Goal: Task Accomplishment & Management: Manage account settings

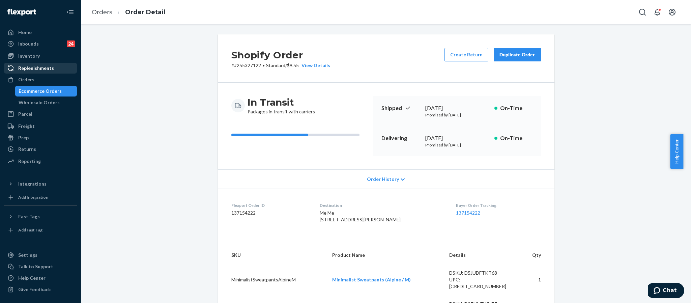
scroll to position [101, 0]
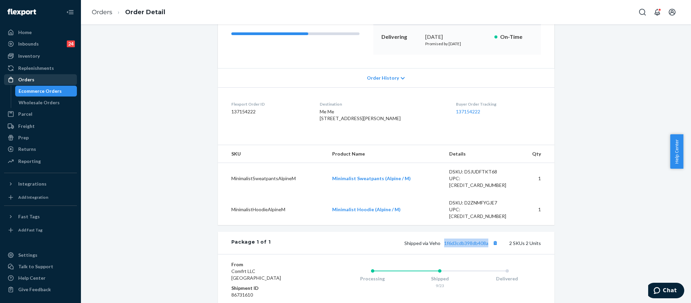
click at [30, 78] on div "Orders" at bounding box center [26, 79] width 16 height 7
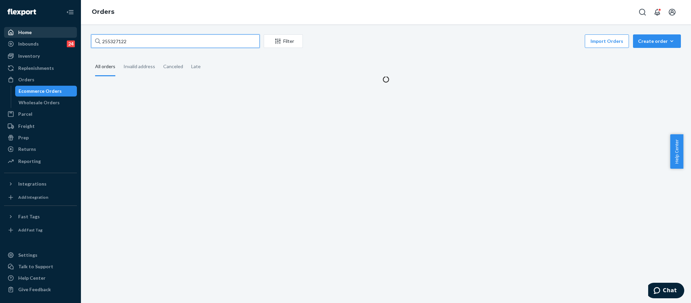
drag, startPoint x: 130, startPoint y: 45, endPoint x: 74, endPoint y: 31, distance: 57.3
click at [74, 31] on div "Home Inbounds 24 Shipping Plans Problems 24 Inventory Products Replenishments O…" at bounding box center [345, 151] width 691 height 303
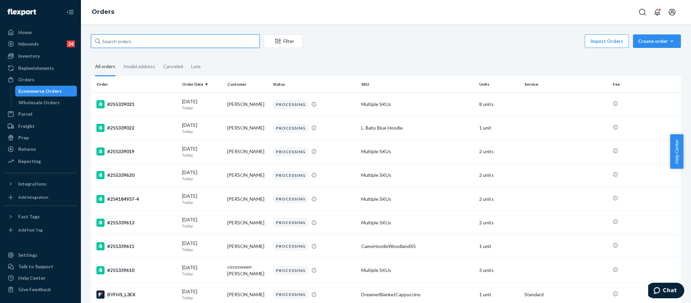
paste input "H1V7UVYHLE"
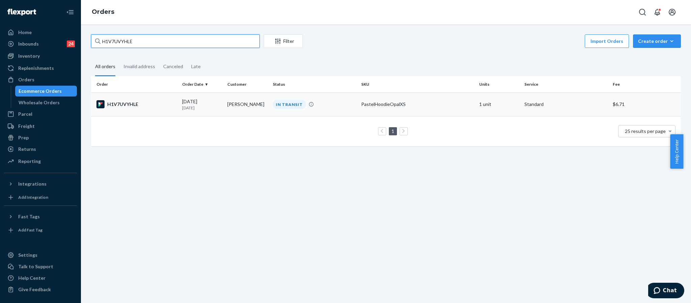
type input "H1V7UVYHLE"
click at [116, 100] on td "H1V7UVYHLE" at bounding box center [135, 104] width 88 height 24
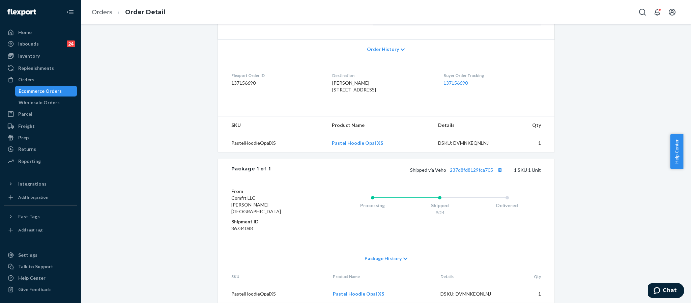
scroll to position [146, 0]
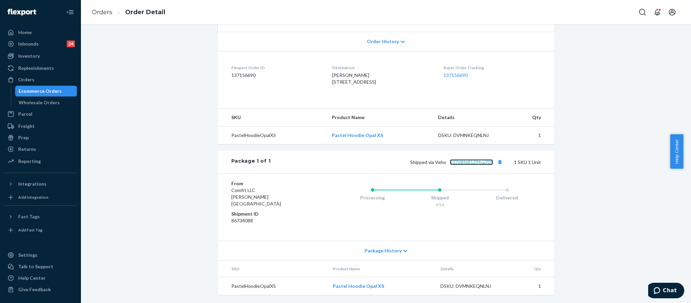
click at [484, 165] on link "237d8fd8129fca705" at bounding box center [471, 162] width 43 height 6
drag, startPoint x: 490, startPoint y: 171, endPoint x: 446, endPoint y: 166, distance: 43.8
click at [446, 166] on div "Shipped via Veho 237d8fd8129fca705 1 SKU 1 Unit" at bounding box center [406, 162] width 270 height 9
copy link "237d8fd8129fca705"
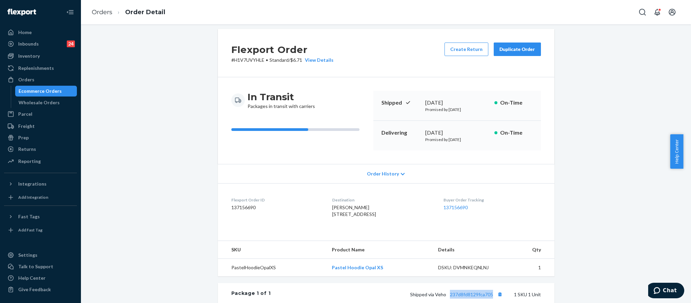
scroll to position [0, 0]
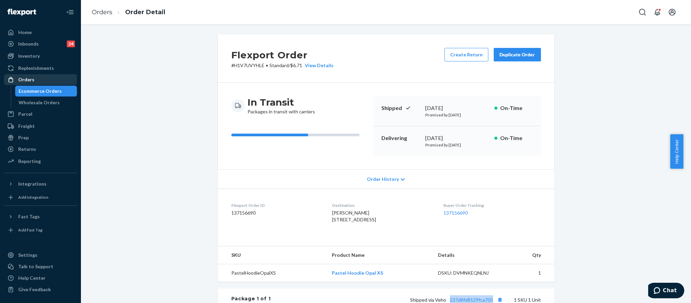
click at [56, 75] on div "Orders" at bounding box center [41, 79] width 72 height 9
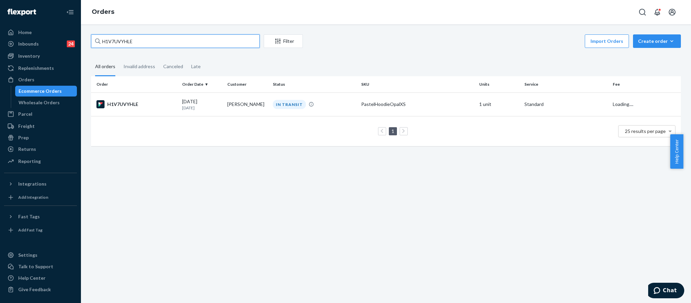
drag, startPoint x: 141, startPoint y: 47, endPoint x: 90, endPoint y: 47, distance: 51.0
click at [90, 47] on div "H1V7UVYHLE Filter Import Orders Create order Ecommerce order Removal order All …" at bounding box center [386, 93] width 600 height 118
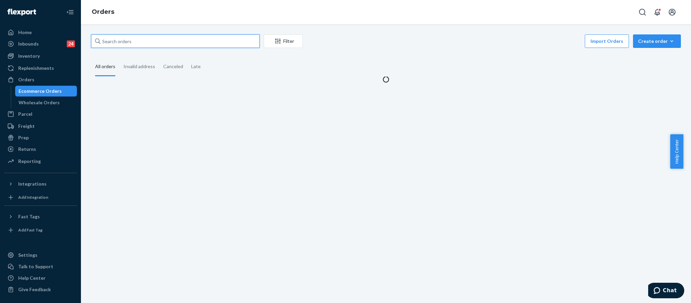
paste input "255278351"
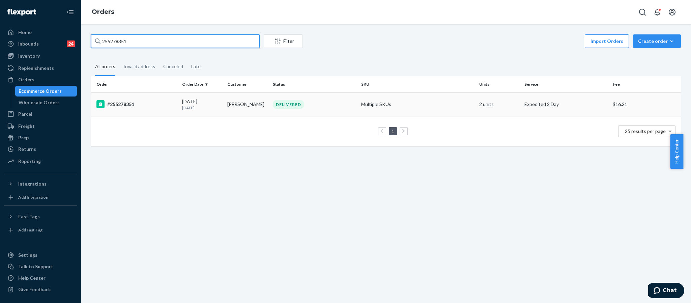
type input "255278351"
click at [131, 103] on div "#255278351" at bounding box center [137, 104] width 80 height 8
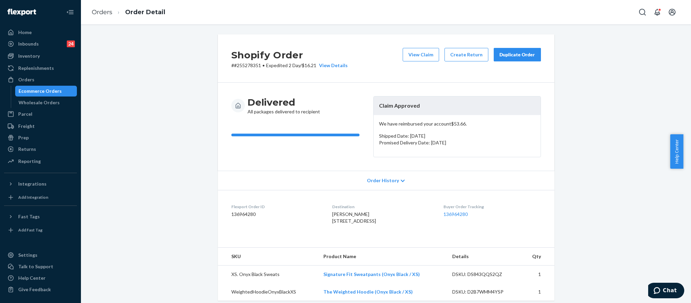
click at [514, 57] on div "Duplicate Order" at bounding box center [518, 54] width 36 height 7
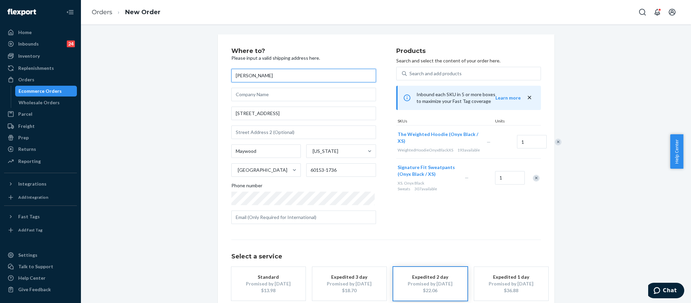
scroll to position [38, 0]
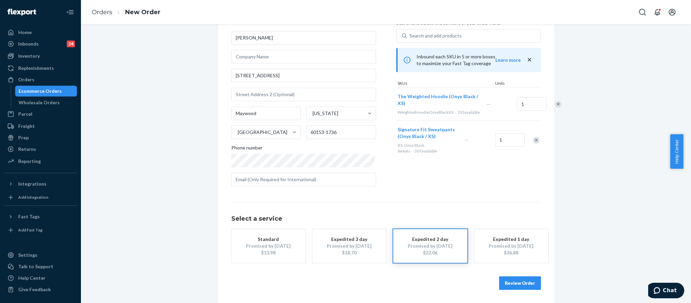
click at [515, 280] on button "Review Order" at bounding box center [520, 282] width 42 height 13
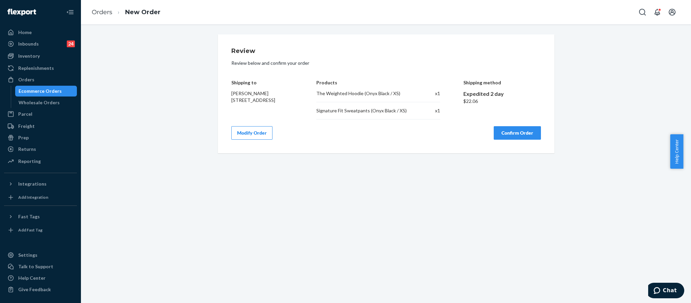
scroll to position [0, 0]
click at [511, 133] on button "Confirm Order" at bounding box center [517, 132] width 47 height 13
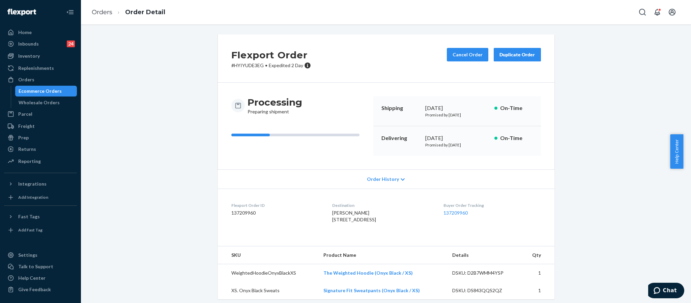
click at [248, 68] on div "Flexport Order # HYIYUDE3EG • Expedited 2 Day Cancel Order Duplicate Order" at bounding box center [386, 58] width 337 height 48
click at [247, 66] on p "# HYIYUDE3EG • Expedited 2 Day" at bounding box center [272, 65] width 80 height 7
copy p "HYIYUDE3EG"
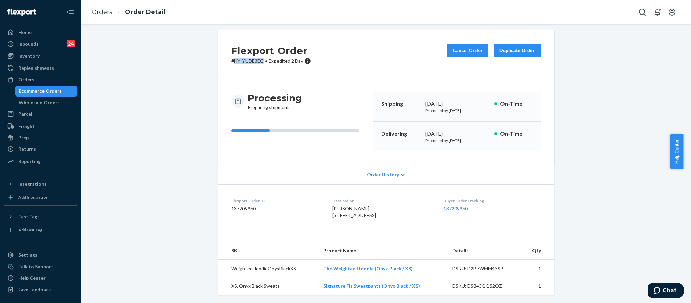
scroll to position [19, 0]
drag, startPoint x: 407, startPoint y: 270, endPoint x: 322, endPoint y: 270, distance: 85.0
click at [322, 270] on td "The Weighted Hoodie (Onyx Black / XS)" at bounding box center [382, 269] width 129 height 18
copy link "The Weighted Hoodie (Onyx Black / XS)"
drag, startPoint x: 415, startPoint y: 288, endPoint x: 321, endPoint y: 289, distance: 94.5
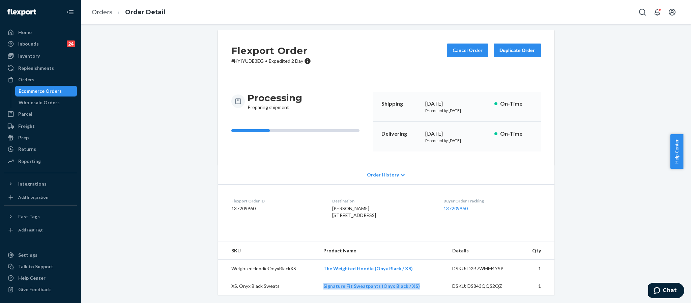
click at [321, 289] on td "Signature Fit Sweatpants (Onyx Black / XS)" at bounding box center [382, 286] width 129 height 18
copy link "Signature Fit Sweatpants (Onyx Black / XS)"
click at [105, 15] on link "Orders" at bounding box center [102, 11] width 21 height 7
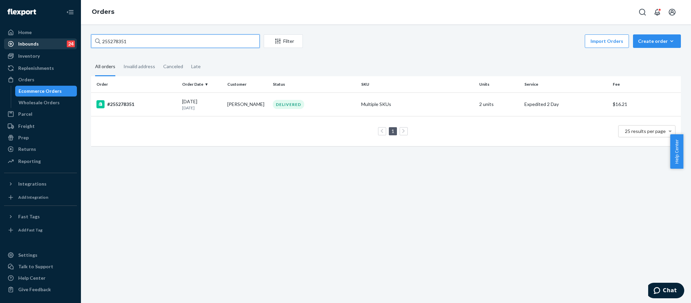
drag, startPoint x: 131, startPoint y: 42, endPoint x: 57, endPoint y: 39, distance: 74.3
click at [57, 39] on div "Home Inbounds 24 Shipping Plans Problems 24 Inventory Products Replenishments O…" at bounding box center [345, 151] width 691 height 303
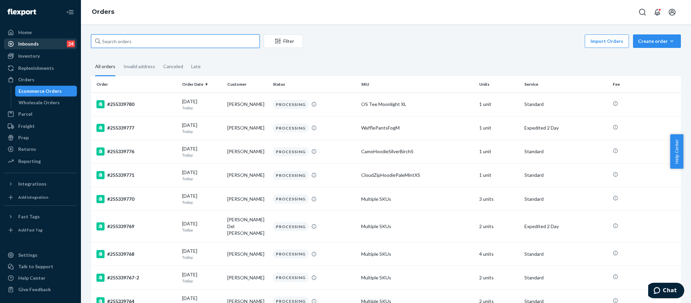
paste input "255089865"
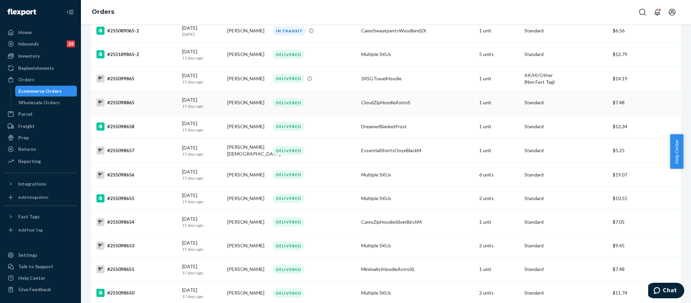
scroll to position [101, 0]
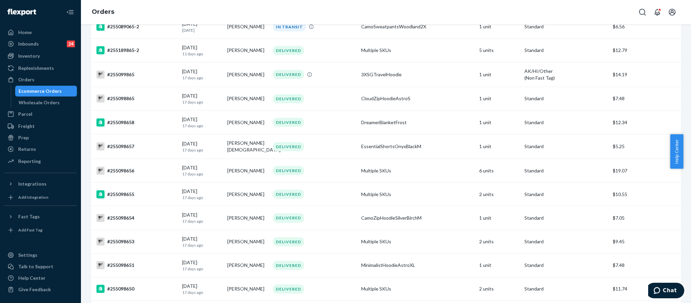
type input "255089865"
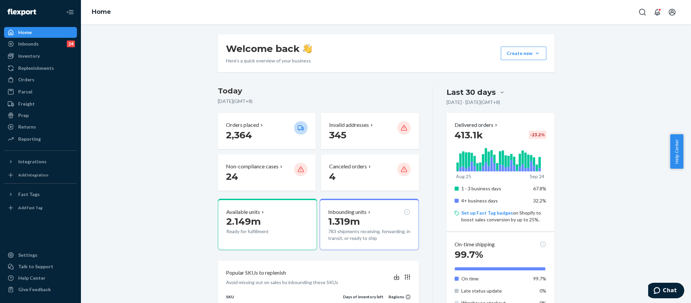
drag, startPoint x: 0, startPoint y: 0, endPoint x: 418, endPoint y: 12, distance: 418.3
click at [418, 12] on div "Home" at bounding box center [386, 12] width 610 height 24
click at [35, 78] on div "Orders" at bounding box center [41, 79] width 72 height 9
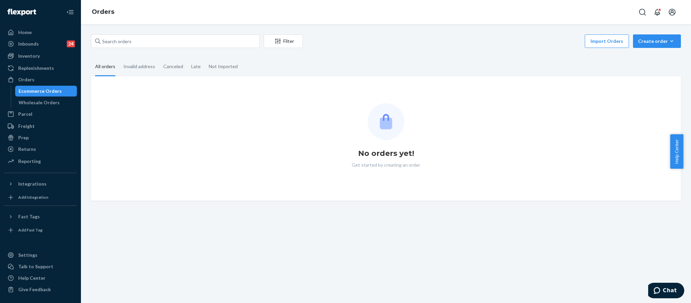
click at [134, 34] on div "Filter Import Orders Create order Ecommerce order Removal order All orders Inva…" at bounding box center [386, 163] width 610 height 279
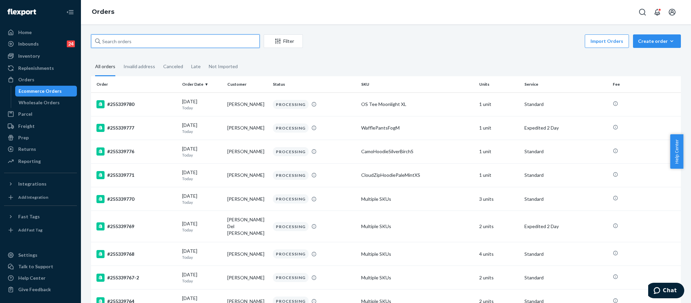
click at [137, 39] on input "text" at bounding box center [175, 40] width 169 height 13
paste input "255089865"
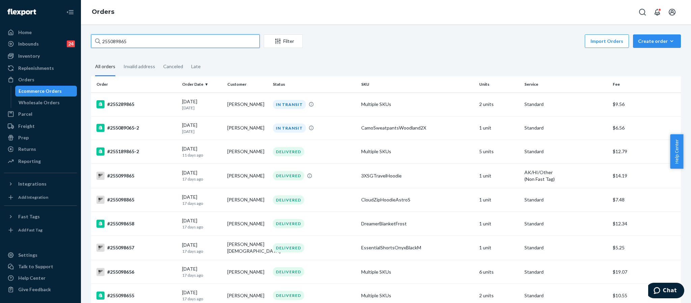
type input "255089865"
click at [33, 57] on div "Inventory" at bounding box center [29, 56] width 22 height 7
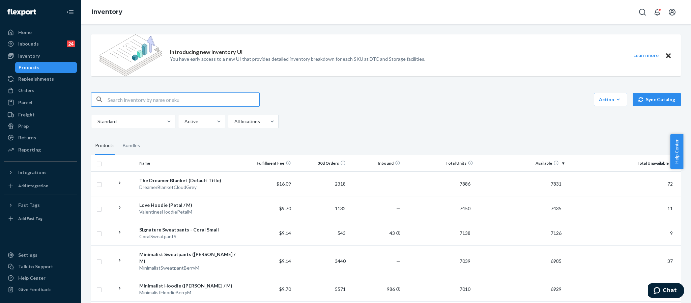
click at [133, 98] on input "text" at bounding box center [184, 99] width 152 height 13
paste input "SKU DNDTravelHoodiePetalS"
click at [119, 99] on input "SKU DNDTravelHoodiePetalS" at bounding box center [184, 99] width 152 height 13
type input "DNDTravelHoodiePetalS"
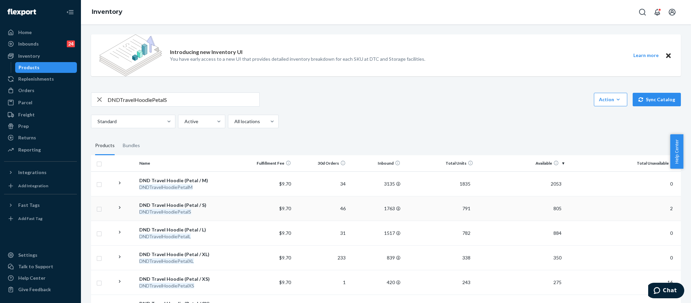
scroll to position [51, 0]
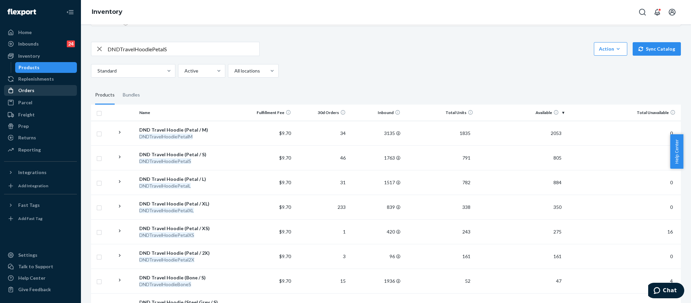
click at [33, 91] on div "Orders" at bounding box center [26, 90] width 16 height 7
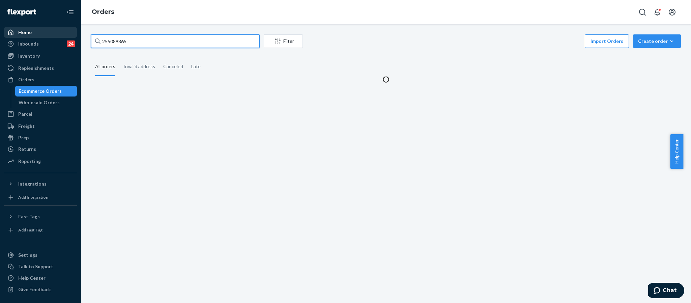
drag, startPoint x: 141, startPoint y: 40, endPoint x: 64, endPoint y: 32, distance: 77.0
click at [64, 32] on div "Home Inbounds 24 Shipping Plans Problems 24 Inventory Products Replenishments O…" at bounding box center [345, 151] width 691 height 303
paste input "255291321"
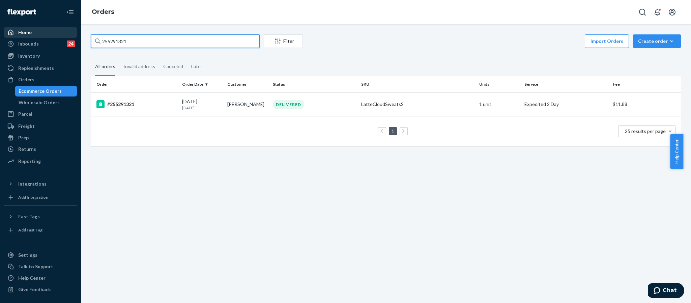
drag, startPoint x: 145, startPoint y: 40, endPoint x: 68, endPoint y: 35, distance: 77.1
click at [68, 35] on div "Home Inbounds 24 Shipping Plans Problems 24 Inventory Products Replenishments O…" at bounding box center [345, 151] width 691 height 303
paste input "41746"
type input "255241746"
click at [128, 105] on div "#255241746" at bounding box center [137, 104] width 80 height 8
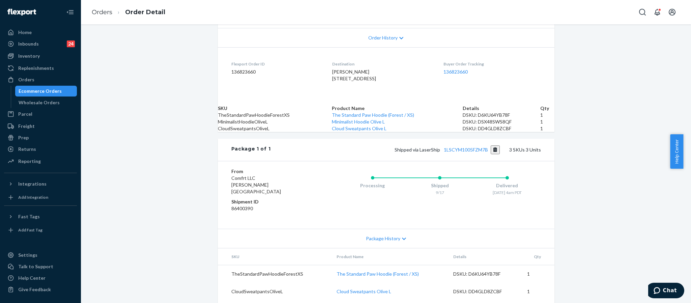
scroll to position [152, 0]
click at [450, 152] on link "1LSCYM1005FZM7B" at bounding box center [466, 149] width 44 height 6
click at [18, 82] on div "Orders" at bounding box center [26, 79] width 16 height 7
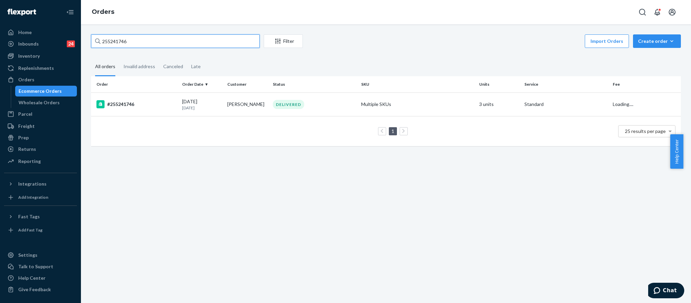
drag, startPoint x: 150, startPoint y: 45, endPoint x: 80, endPoint y: 39, distance: 69.7
click at [80, 39] on div "Home Inbounds 24 Shipping Plans Problems 24 Inventory Products Replenishments O…" at bounding box center [345, 151] width 691 height 303
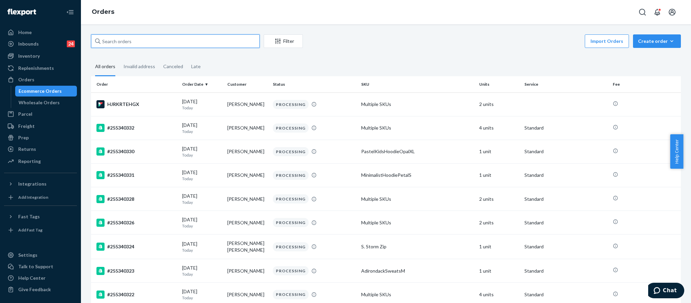
paste input "255211712"
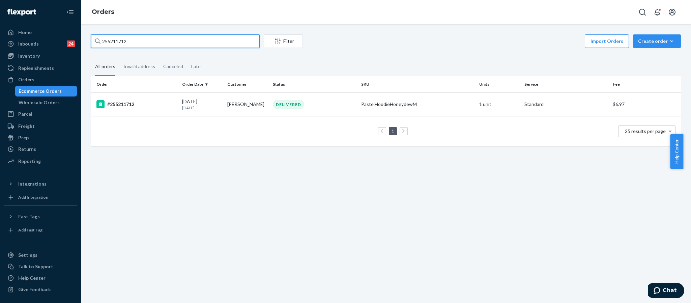
type input "255211712"
click at [129, 106] on div "#255211712" at bounding box center [137, 104] width 80 height 8
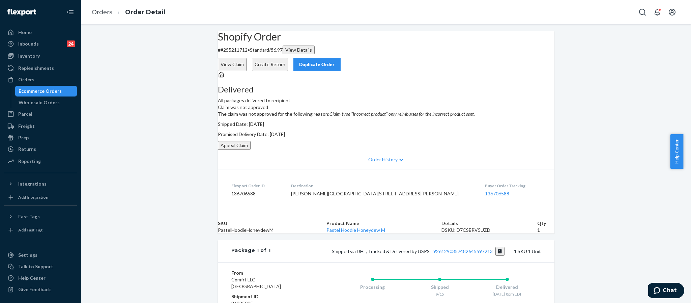
click at [251, 150] on button "Appeal Claim" at bounding box center [234, 145] width 33 height 9
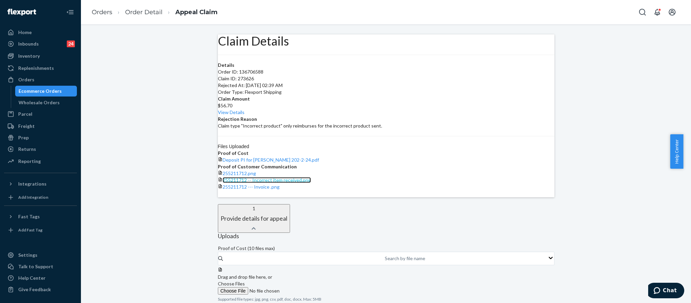
click at [311, 183] on link "255211712 -- Incorrect item received.png" at bounding box center [267, 180] width 88 height 6
click at [138, 11] on link "Order Detail" at bounding box center [143, 11] width 37 height 7
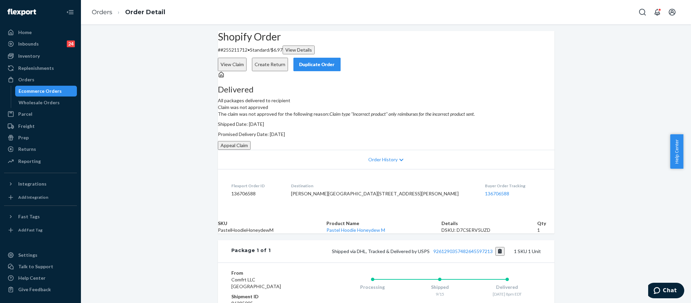
click at [251, 150] on button "Appeal Claim" at bounding box center [234, 145] width 33 height 9
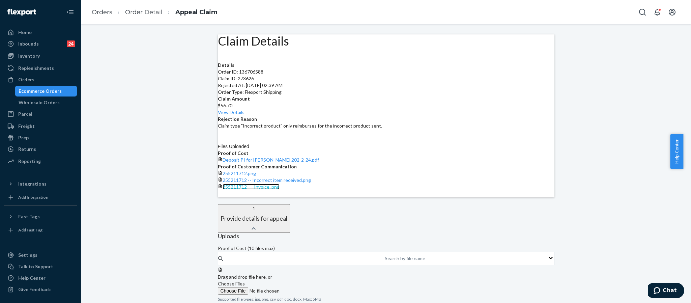
click at [280, 190] on span "255211712 --- Invoice .png" at bounding box center [251, 187] width 57 height 6
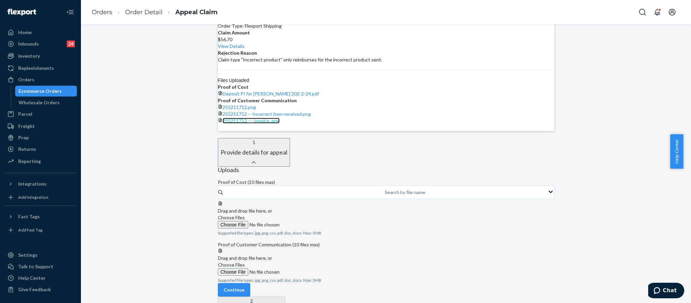
scroll to position [101, 0]
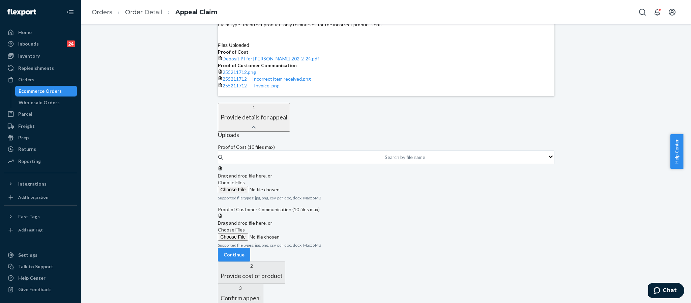
click at [245, 185] on span "Choose Files" at bounding box center [231, 183] width 27 height 6
click at [310, 193] on input "Choose Files" at bounding box center [264, 189] width 92 height 7
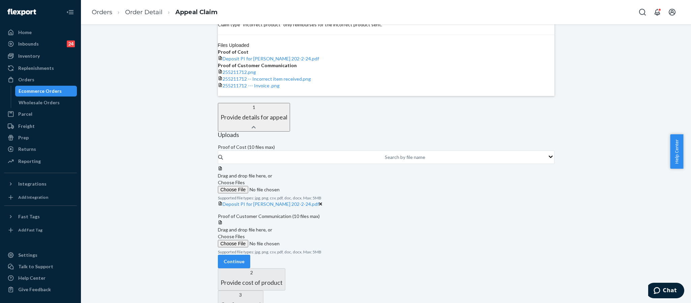
scroll to position [253, 0]
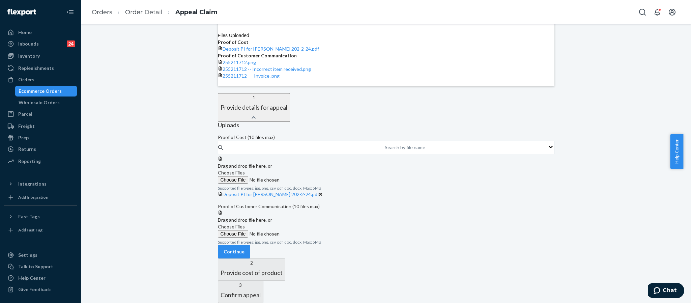
click at [245, 224] on span "Choose Files" at bounding box center [231, 227] width 27 height 6
click at [303, 230] on input "Choose Files" at bounding box center [264, 233] width 92 height 7
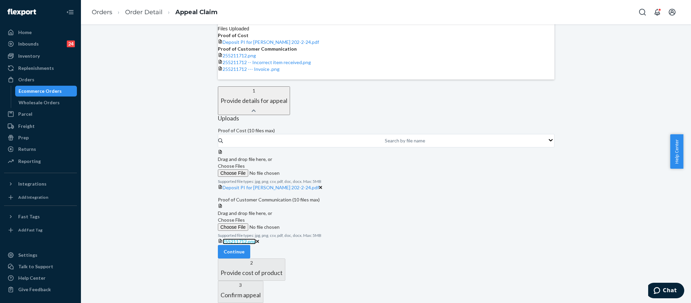
click at [256, 244] on span "255211712.png" at bounding box center [239, 242] width 33 height 6
click at [310, 217] on label "Choose Files" at bounding box center [264, 224] width 92 height 14
click at [310, 223] on input "Choose Files" at bounding box center [264, 226] width 92 height 7
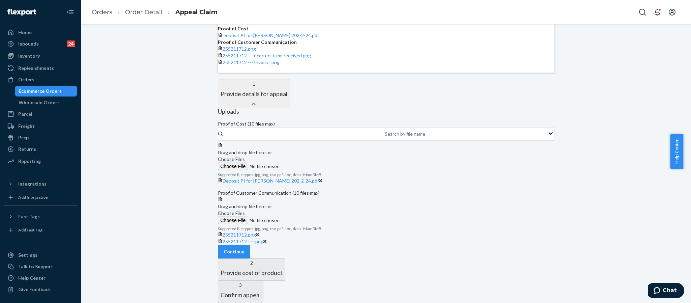
click at [245, 210] on span "Choose Files" at bounding box center [231, 213] width 27 height 6
click at [309, 217] on input "Choose Files" at bounding box center [264, 220] width 92 height 7
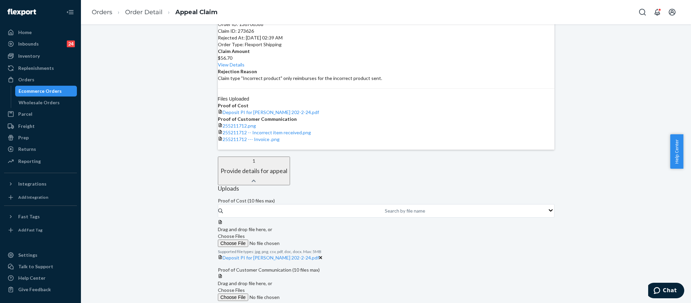
scroll to position [46, 0]
click at [311, 137] on link "255211712 -- Incorrect item received.png" at bounding box center [267, 135] width 88 height 6
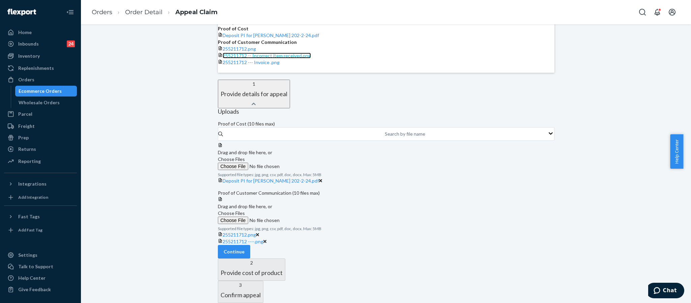
scroll to position [299, 0]
click at [245, 210] on span "Choose Files" at bounding box center [231, 213] width 27 height 6
click at [309, 217] on input "Choose Files" at bounding box center [264, 220] width 92 height 7
click at [245, 210] on span "Choose Files" at bounding box center [231, 213] width 27 height 6
click at [310, 217] on input "Choose Files" at bounding box center [264, 220] width 92 height 7
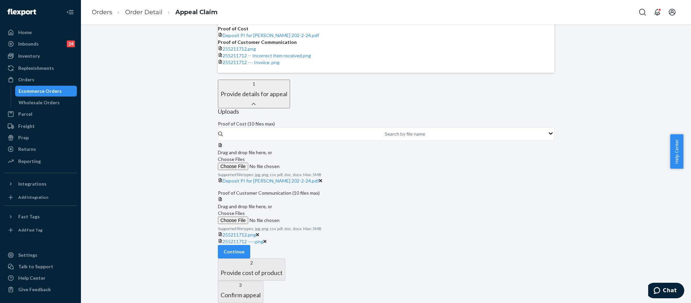
click at [245, 210] on span "Choose Files" at bounding box center [231, 213] width 27 height 6
click at [310, 217] on input "Choose Files" at bounding box center [264, 220] width 92 height 7
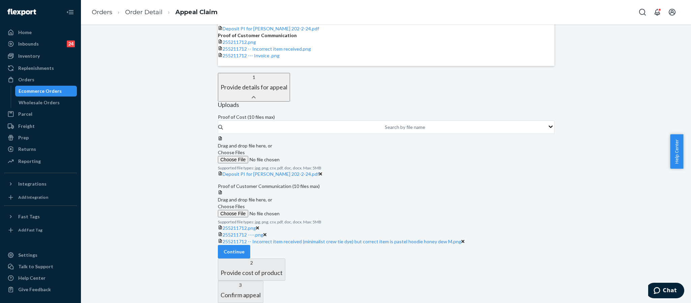
click at [310, 203] on label "Choose Files" at bounding box center [264, 210] width 92 height 14
click at [310, 210] on input "Choose Files" at bounding box center [264, 213] width 92 height 7
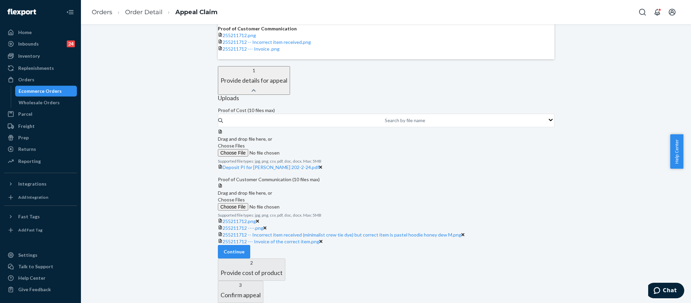
scroll to position [389, 0]
click at [250, 245] on button "Continue" at bounding box center [234, 251] width 32 height 13
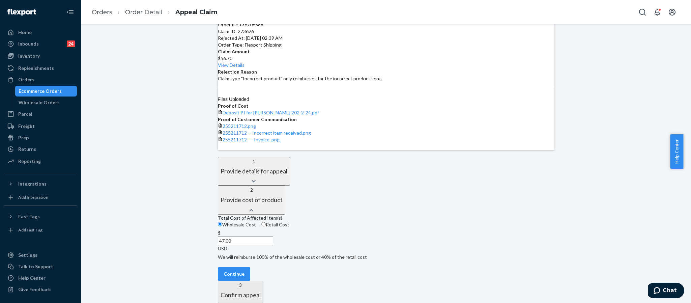
scroll to position [104, 0]
click at [250, 267] on button "Continue" at bounding box center [234, 273] width 32 height 13
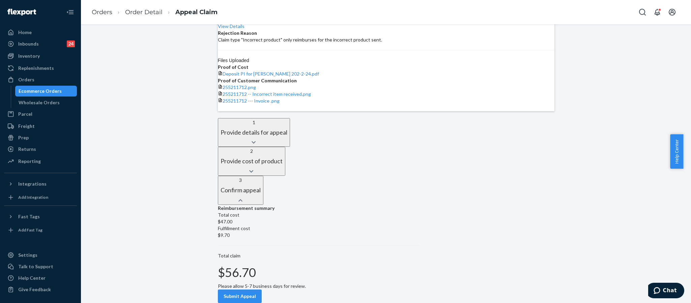
scroll to position [153, 0]
click at [253, 290] on button "Submit Appeal" at bounding box center [240, 296] width 44 height 13
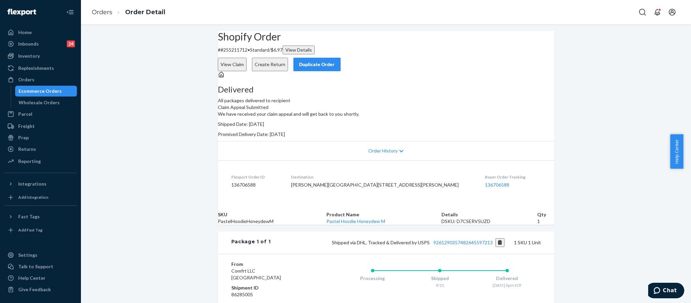
click at [288, 58] on button "Create Return" at bounding box center [270, 64] width 36 height 13
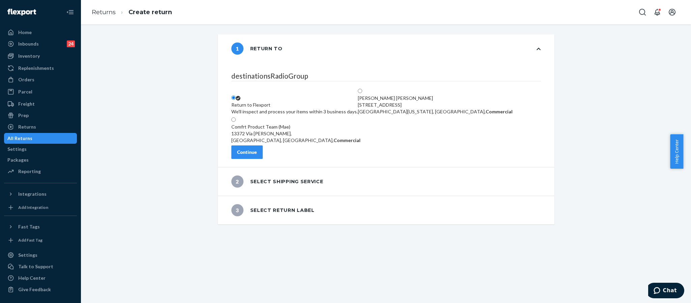
click at [253, 156] on div "Continue" at bounding box center [247, 152] width 20 height 7
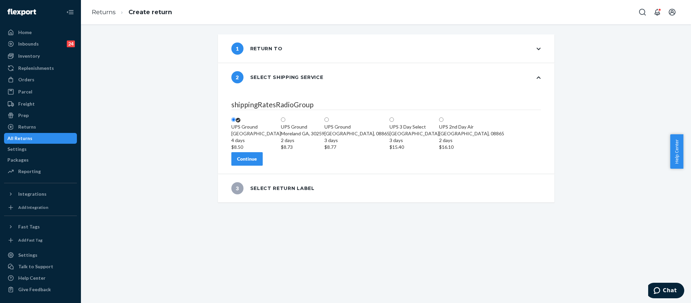
click at [251, 166] on button "Continue" at bounding box center [247, 158] width 31 height 13
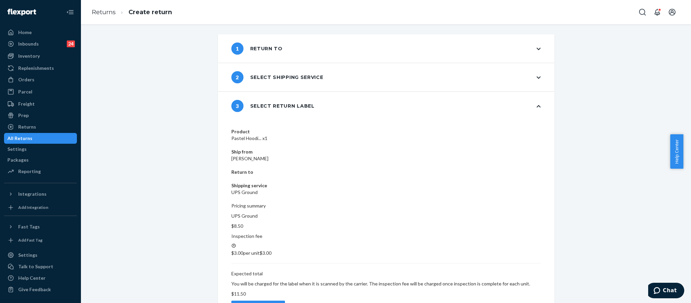
click at [279, 303] on div "Create return label" at bounding box center [258, 307] width 42 height 7
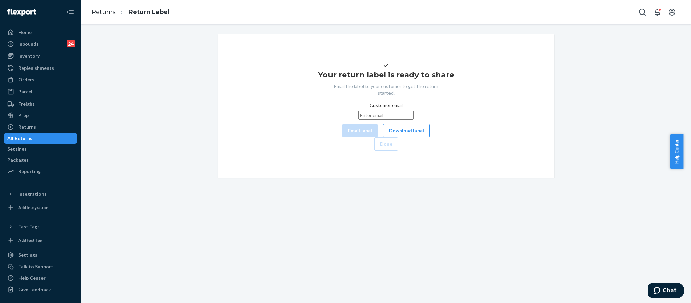
click at [359, 120] on input "Customer email" at bounding box center [386, 115] width 55 height 9
paste input "kykysysy@yahoo.com"
click at [343, 137] on button "Email label" at bounding box center [360, 130] width 35 height 13
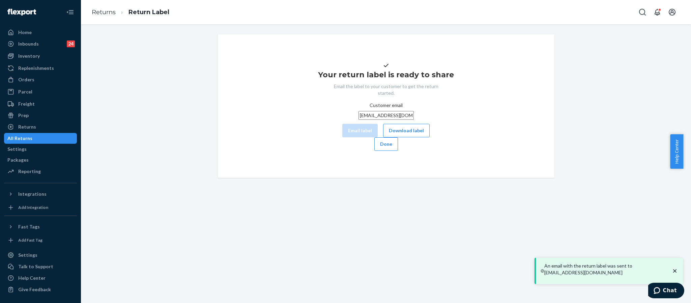
drag, startPoint x: 366, startPoint y: 130, endPoint x: 307, endPoint y: 131, distance: 59.1
click at [307, 131] on div "Your return label is ready to share Email the label to your customer to get the…" at bounding box center [386, 105] width 326 height 89
paste input "ven.hill1@icloud"
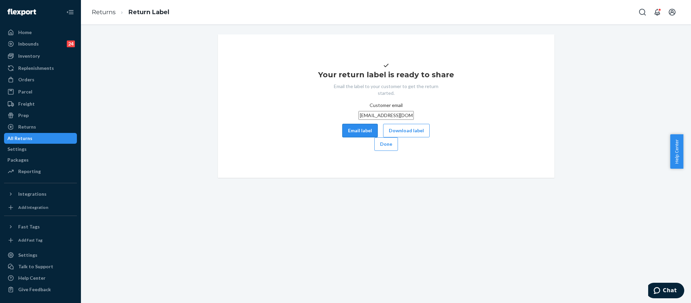
type input "kyven.hill1@icloud.com"
click at [343, 137] on button "Email label" at bounding box center [360, 130] width 35 height 13
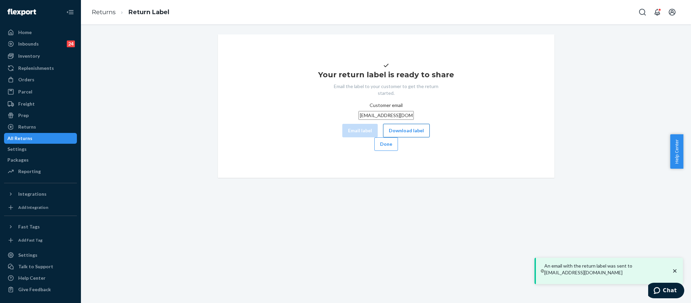
click at [383, 137] on button "Download label" at bounding box center [406, 130] width 47 height 13
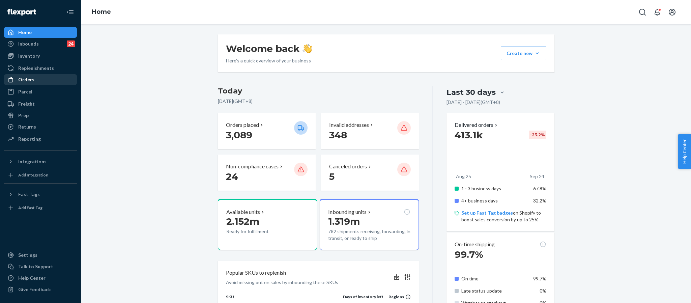
click at [29, 81] on div "Orders" at bounding box center [26, 79] width 16 height 7
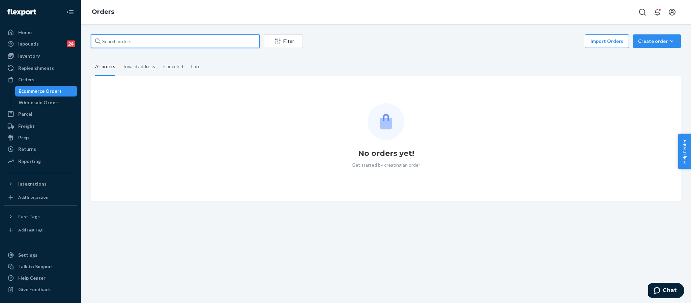
click at [141, 43] on input "text" at bounding box center [175, 40] width 169 height 13
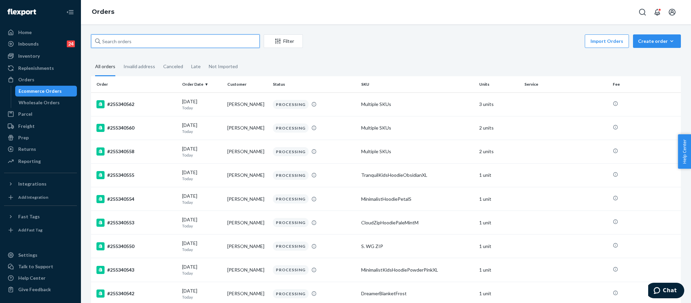
paste input "255211712"
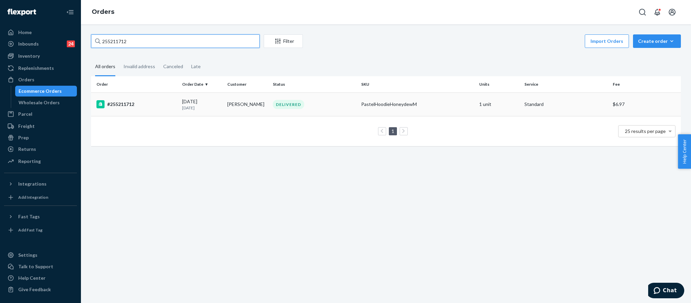
type input "255211712"
click at [123, 101] on div "#255211712" at bounding box center [137, 104] width 80 height 8
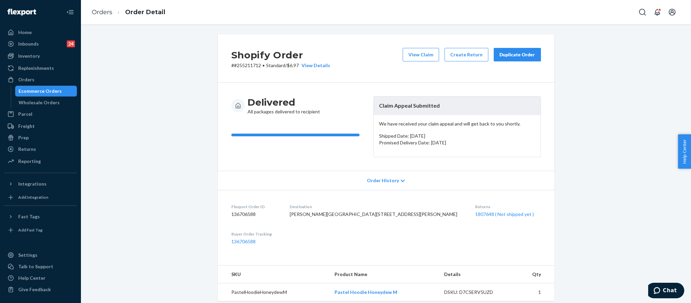
click at [520, 57] on div "Duplicate Order" at bounding box center [518, 54] width 36 height 7
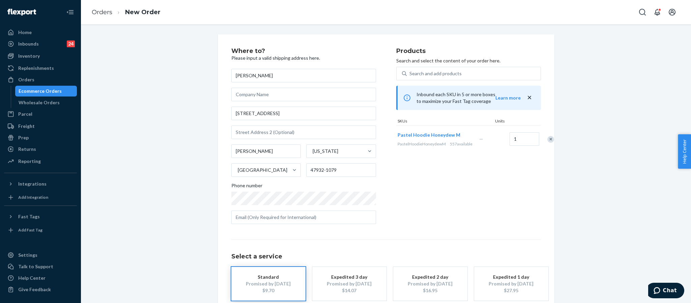
click at [398, 220] on div "Products Search and select the content of your order here. Search and add produ…" at bounding box center [469, 139] width 145 height 182
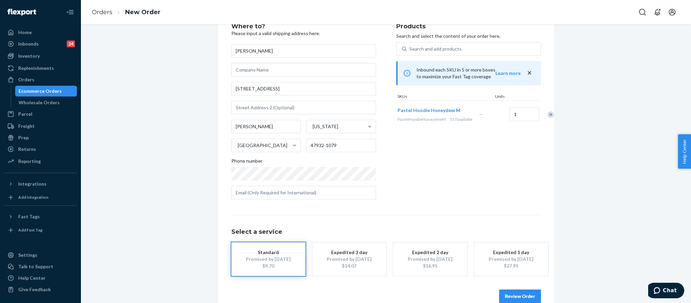
scroll to position [38, 0]
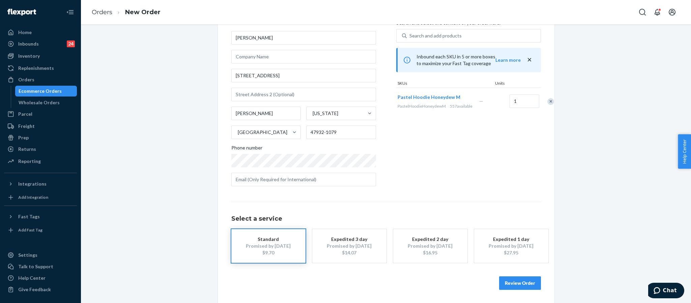
click at [524, 280] on button "Review Order" at bounding box center [520, 282] width 42 height 13
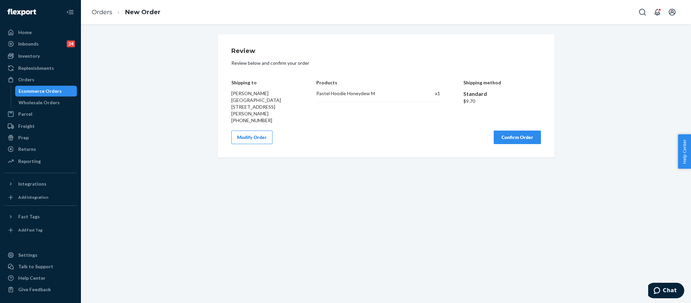
scroll to position [0, 0]
click at [519, 131] on button "Confirm Order" at bounding box center [517, 137] width 47 height 13
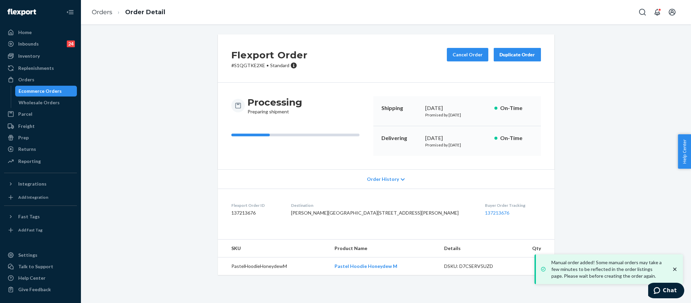
scroll to position [1, 0]
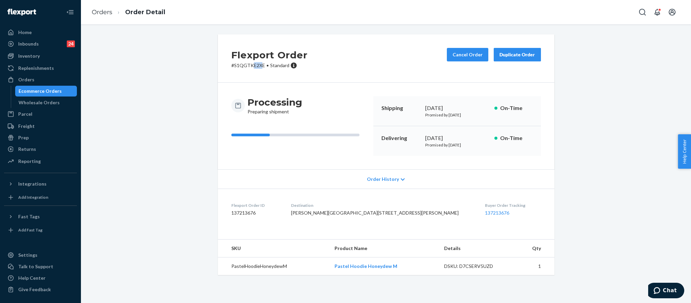
drag, startPoint x: 258, startPoint y: 64, endPoint x: 249, endPoint y: 65, distance: 9.2
click at [249, 65] on p "# S1QGTKE2XE • Standard" at bounding box center [270, 65] width 76 height 7
drag, startPoint x: 260, startPoint y: 65, endPoint x: 231, endPoint y: 65, distance: 28.7
click at [232, 65] on p "# S1QGTKE2XE • Standard" at bounding box center [270, 65] width 76 height 7
copy p "S1QGTKE2XE"
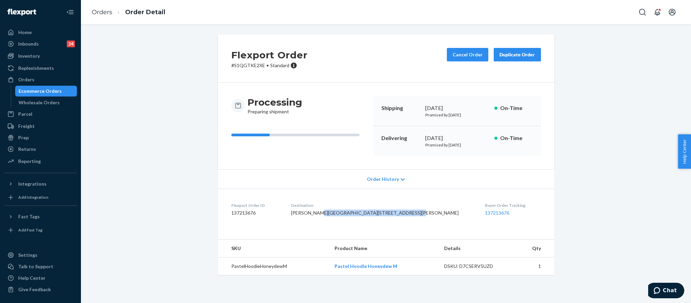
drag, startPoint x: 323, startPoint y: 221, endPoint x: 381, endPoint y: 225, distance: 57.9
click at [381, 225] on dl "Flexport Order ID 137213676 Destination [PERSON_NAME][GEOGRAPHIC_DATA][STREET_A…" at bounding box center [386, 211] width 337 height 44
copy span "[STREET_ADDRESS][PERSON_NAME]"
drag, startPoint x: 405, startPoint y: 288, endPoint x: 333, endPoint y: 285, distance: 71.9
click at [333, 275] on td "Pastel Hoodie Honeydew M" at bounding box center [384, 266] width 110 height 18
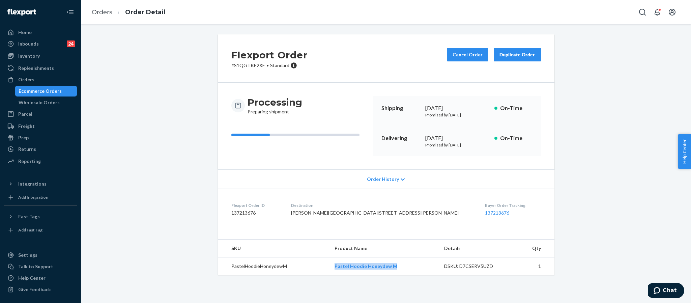
copy link "Pastel Hoodie Honeydew M"
click at [45, 79] on div "Orders" at bounding box center [41, 79] width 72 height 9
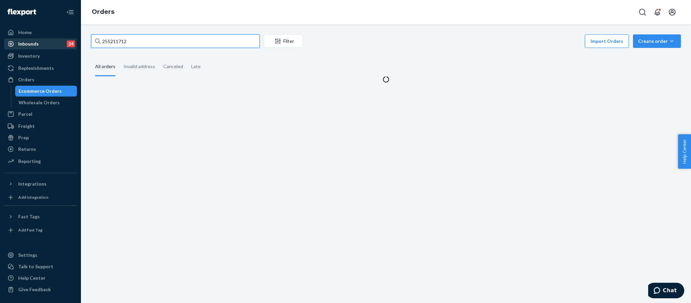
drag, startPoint x: 135, startPoint y: 42, endPoint x: 68, endPoint y: 43, distance: 66.5
click at [68, 43] on div "Home Inbounds 24 Shipping Plans Problems 24 Inventory Products Replenishments O…" at bounding box center [345, 151] width 691 height 303
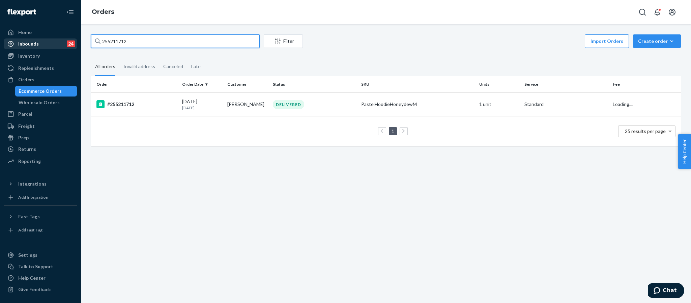
paste input "04314"
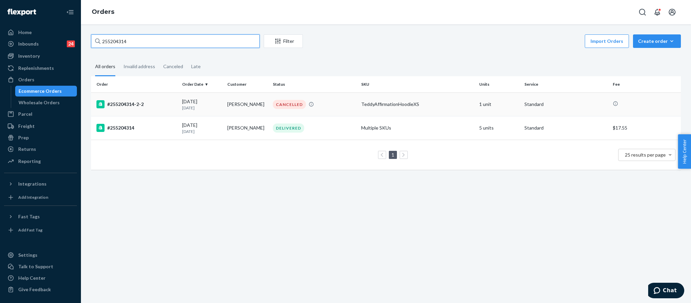
type input "255204314"
click at [114, 100] on div "#255204314-2-2" at bounding box center [137, 104] width 80 height 8
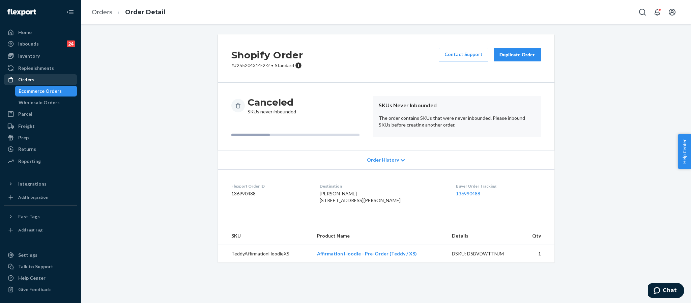
click at [29, 82] on div "Orders" at bounding box center [26, 79] width 16 height 7
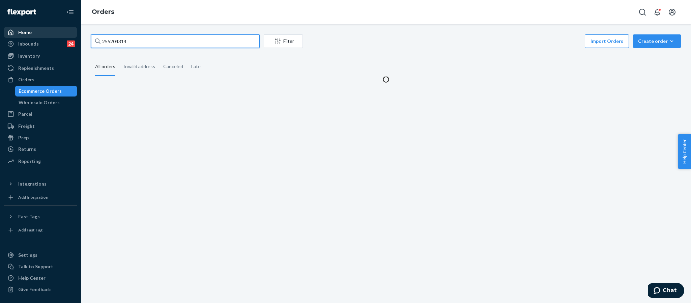
drag, startPoint x: 149, startPoint y: 44, endPoint x: 61, endPoint y: 37, distance: 88.0
click at [61, 37] on div "Home Inbounds 24 Shipping Plans Problems 24 Inventory Products Replenishments O…" at bounding box center [345, 151] width 691 height 303
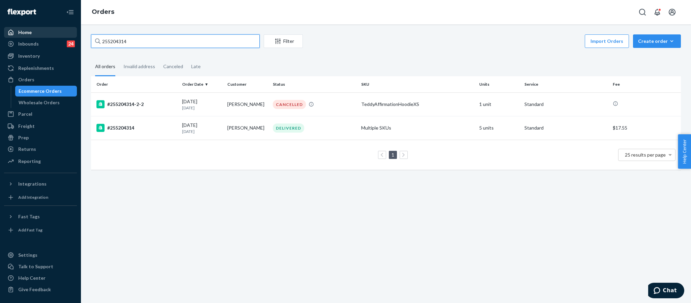
paste input "98471"
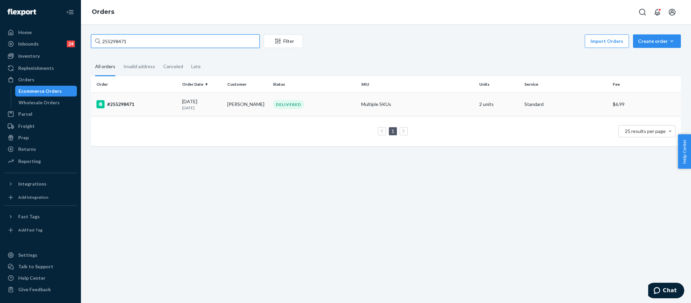
type input "255298471"
click at [128, 107] on div "#255298471" at bounding box center [137, 104] width 80 height 8
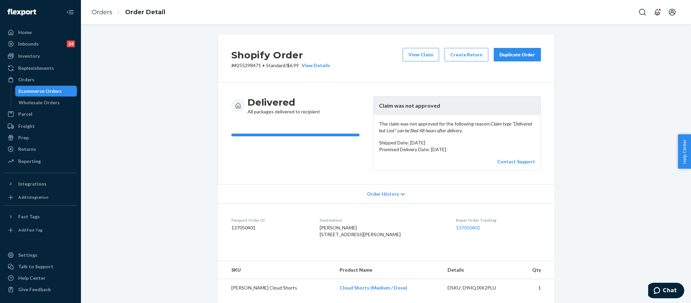
click at [513, 55] on div "Duplicate Order" at bounding box center [518, 54] width 36 height 7
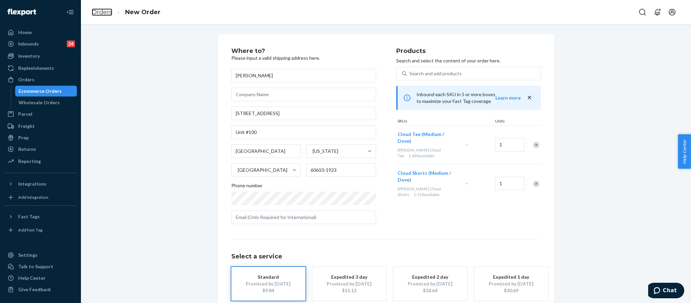
drag, startPoint x: 97, startPoint y: 15, endPoint x: 115, endPoint y: 26, distance: 21.2
click at [97, 15] on link "Orders" at bounding box center [102, 11] width 21 height 7
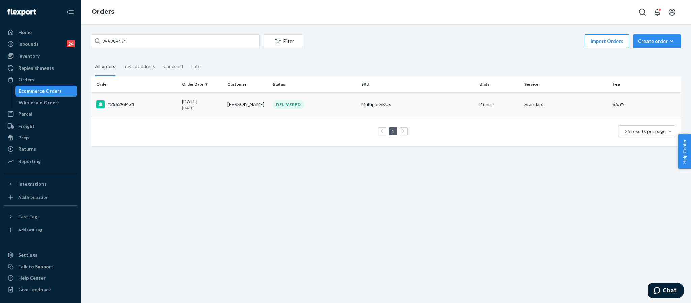
click at [125, 105] on div "#255298471" at bounding box center [137, 104] width 80 height 8
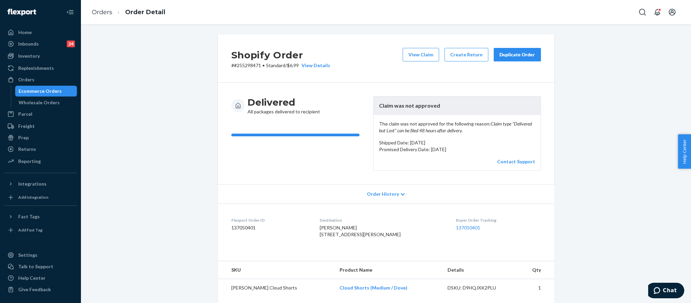
drag, startPoint x: 321, startPoint y: 240, endPoint x: 361, endPoint y: 252, distance: 41.9
click at [361, 252] on dl "Flexport Order ID 137050401 Destination [PERSON_NAME] [STREET_ADDRESS] US Buyer…" at bounding box center [386, 228] width 337 height 51
copy span "[STREET_ADDRESS]"
click at [29, 76] on div "Orders" at bounding box center [26, 79] width 16 height 7
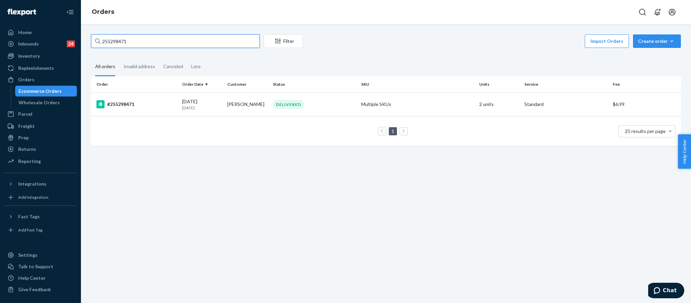
drag, startPoint x: 133, startPoint y: 40, endPoint x: 79, endPoint y: 40, distance: 54.0
click at [79, 40] on div "Home Inbounds 24 Shipping Plans Problems 24 Inventory Products Replenishments O…" at bounding box center [345, 151] width 691 height 303
paste input "335005"
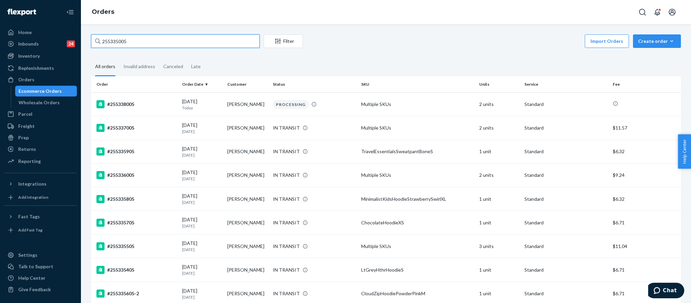
type input "255335005"
drag, startPoint x: 154, startPoint y: 47, endPoint x: 86, endPoint y: 39, distance: 67.9
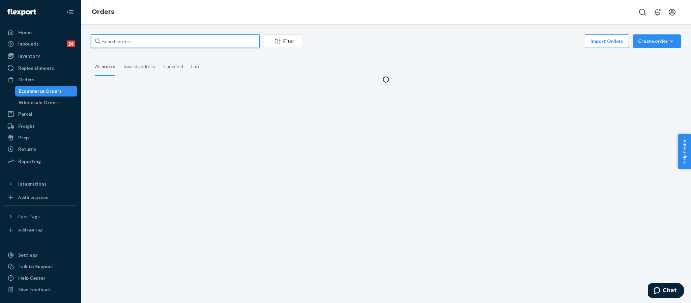
paste input "255280416"
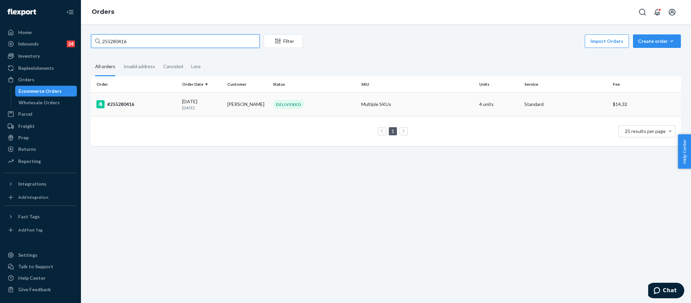
type input "255280416"
click at [131, 104] on div "#255280416" at bounding box center [137, 104] width 80 height 8
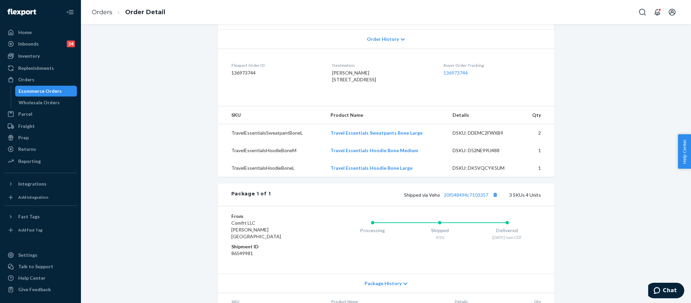
scroll to position [216, 0]
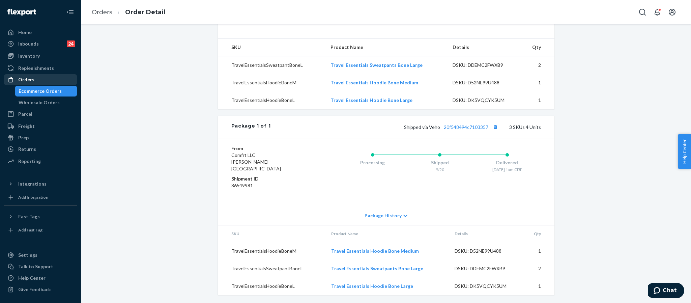
click at [44, 81] on div "Orders" at bounding box center [41, 79] width 72 height 9
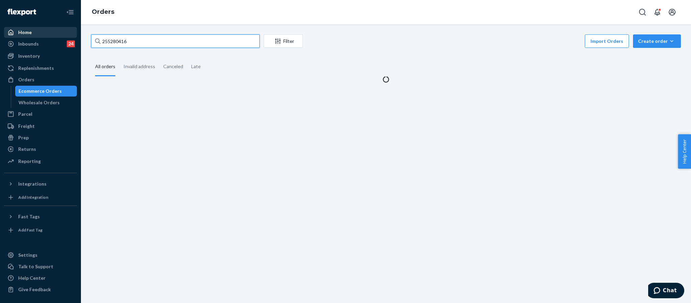
drag, startPoint x: 158, startPoint y: 38, endPoint x: 70, endPoint y: 36, distance: 88.4
click at [70, 36] on div "Home Inbounds 24 Shipping Plans Problems 24 Inventory Products Replenishments O…" at bounding box center [345, 151] width 691 height 303
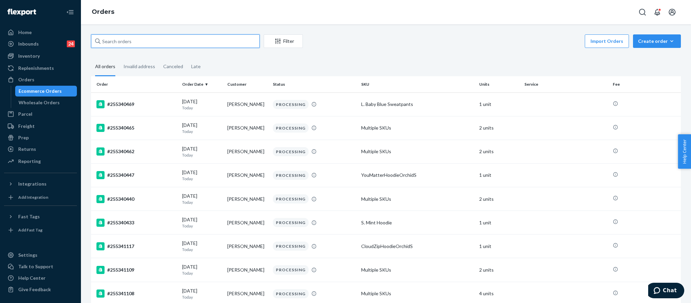
paste input "253890309"
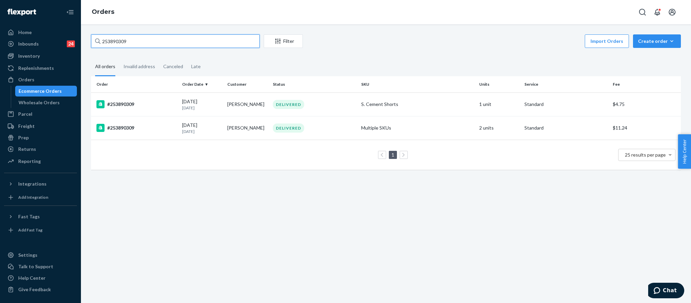
type input "253890309"
click at [134, 128] on div "#253890309" at bounding box center [137, 128] width 80 height 8
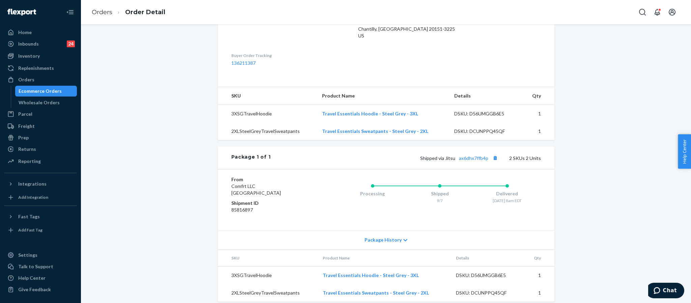
scroll to position [212, 0]
click at [480, 154] on link "ax6dhx7ffb4p" at bounding box center [473, 157] width 29 height 6
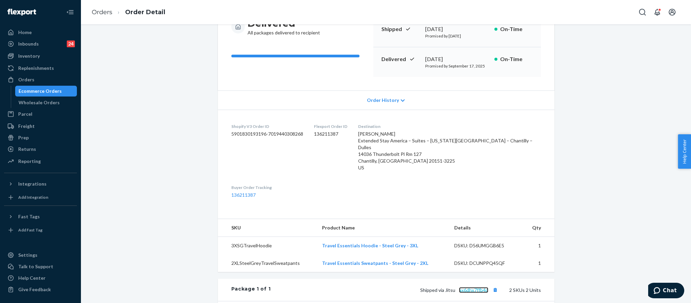
scroll to position [60, 0]
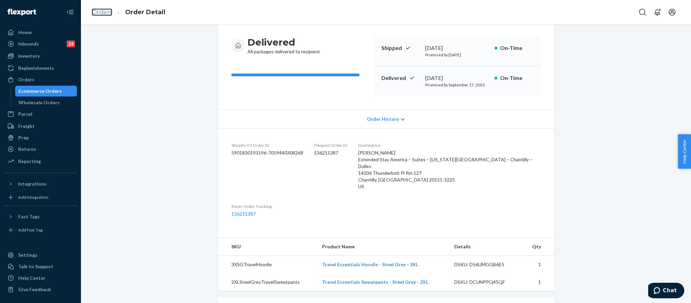
click at [97, 11] on link "Orders" at bounding box center [102, 11] width 21 height 7
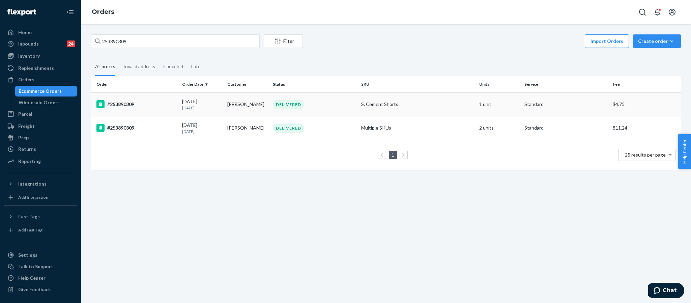
click at [124, 104] on div "#253890309" at bounding box center [137, 104] width 80 height 8
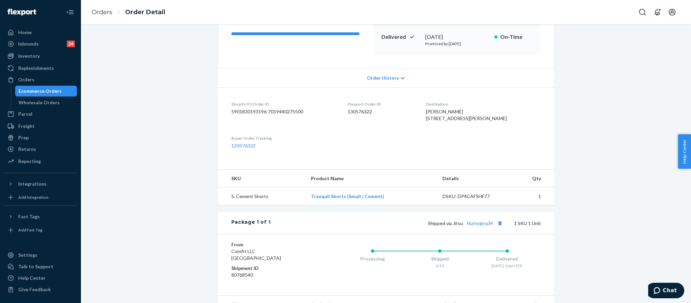
scroll to position [151, 0]
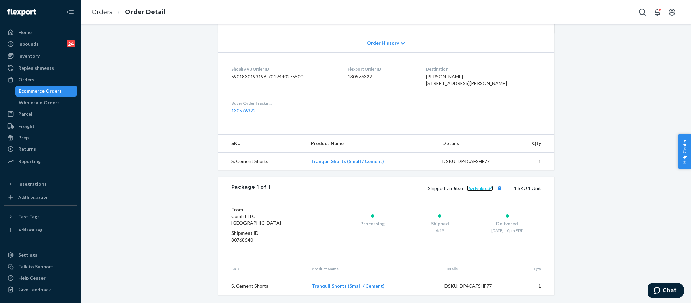
click at [487, 189] on link "f6zrlyqkrq34" at bounding box center [480, 188] width 26 height 6
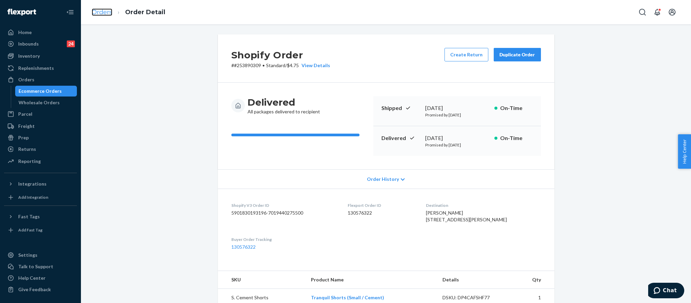
click at [105, 8] on link "Orders" at bounding box center [102, 11] width 21 height 7
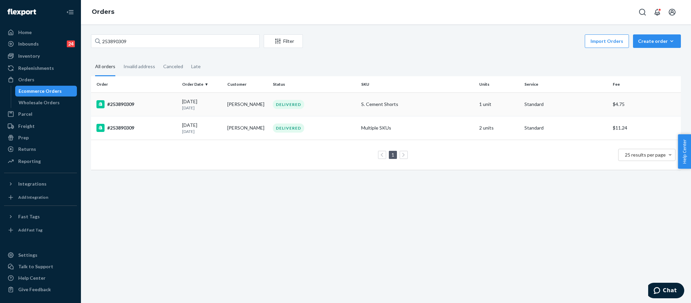
click at [128, 102] on div "#253890309" at bounding box center [137, 104] width 80 height 8
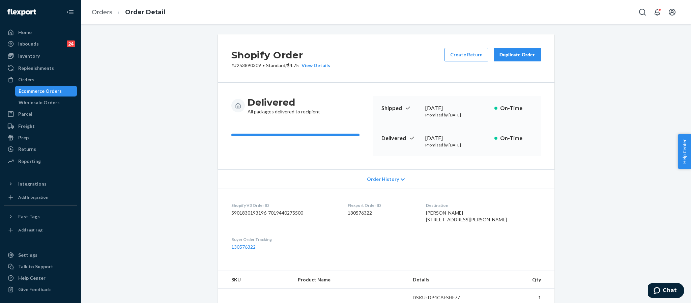
scroll to position [151, 0]
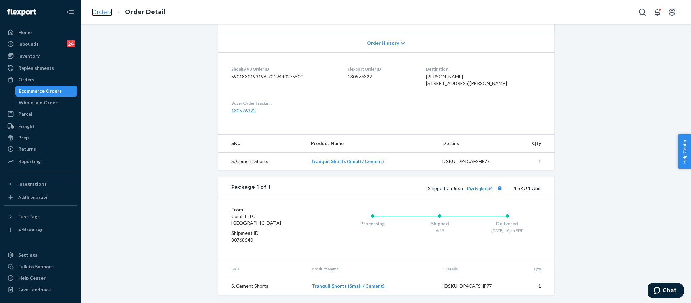
click at [101, 12] on link "Orders" at bounding box center [102, 11] width 21 height 7
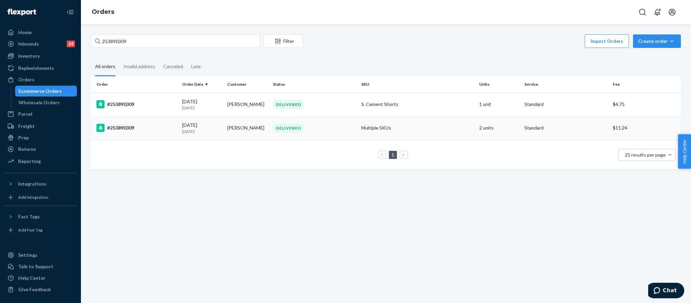
click at [128, 133] on td "#253890309" at bounding box center [135, 128] width 88 height 24
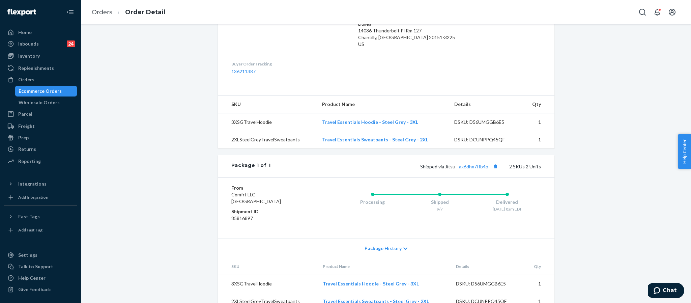
scroll to position [212, 0]
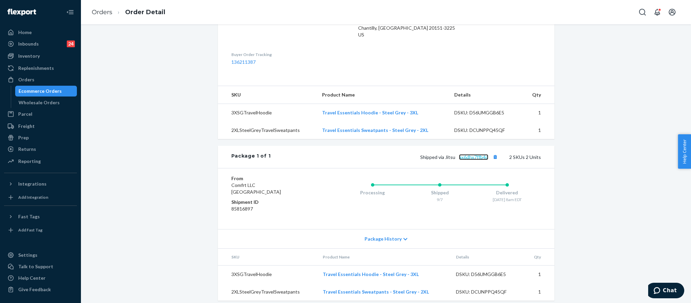
click at [478, 154] on link "ax6dhx7ffb4p" at bounding box center [473, 157] width 29 height 6
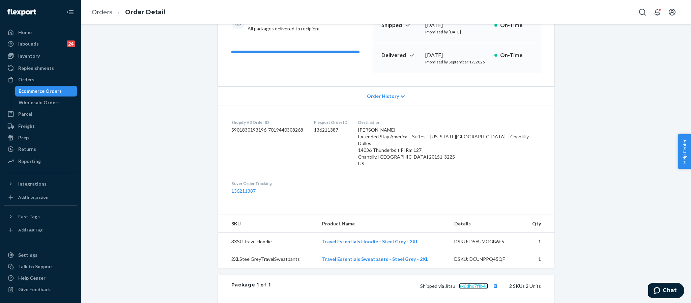
scroll to position [60, 0]
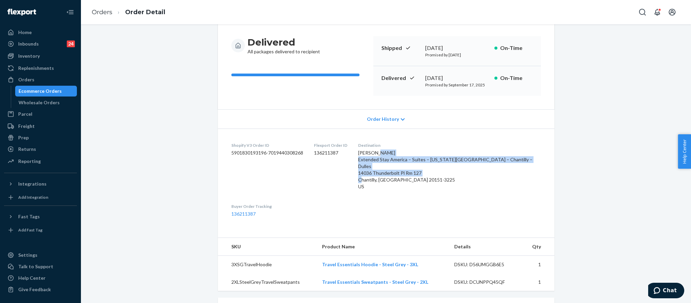
drag, startPoint x: 380, startPoint y: 162, endPoint x: 421, endPoint y: 174, distance: 42.9
click at [421, 174] on span "[PERSON_NAME] Extended Stay America – Suites – [US_STATE][GEOGRAPHIC_DATA] – Ch…" at bounding box center [445, 169] width 174 height 39
copy span "Extended Stay America – Suites – [US_STATE][GEOGRAPHIC_DATA] – Chantilly – Dull…"
